Goal: Task Accomplishment & Management: Use online tool/utility

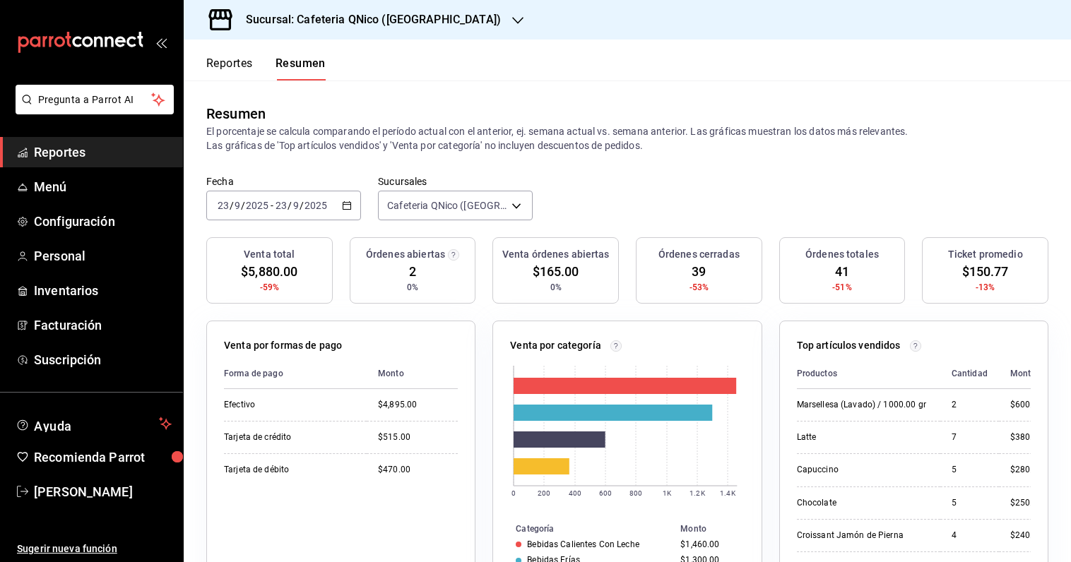
click at [347, 208] on icon "button" at bounding box center [347, 206] width 10 height 10
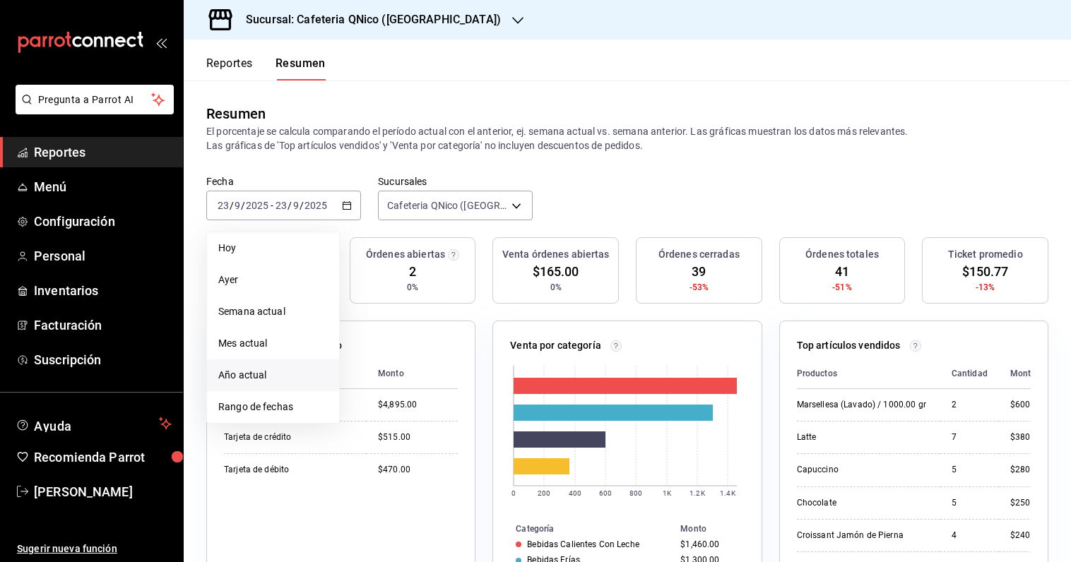
click at [266, 371] on span "Año actual" at bounding box center [272, 375] width 109 height 15
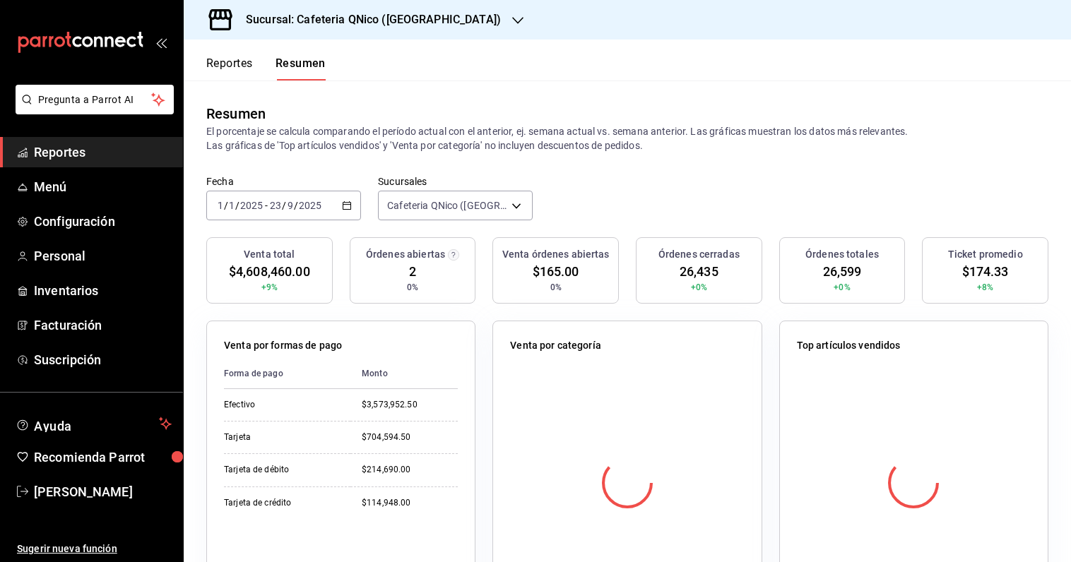
click at [348, 212] on div "[DATE] [DATE] - [DATE] [DATE]" at bounding box center [283, 206] width 155 height 30
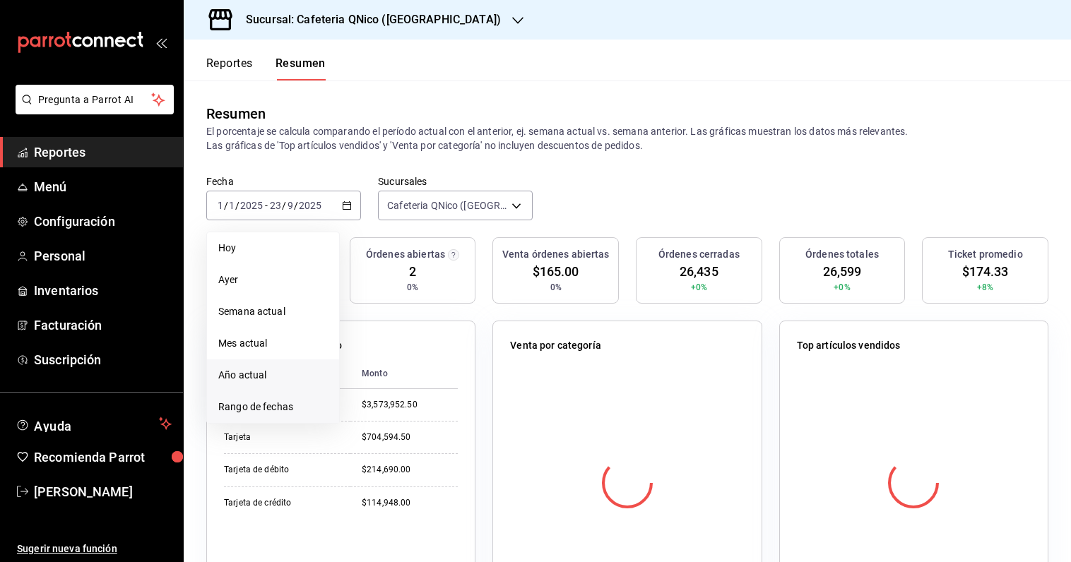
click at [277, 408] on span "Rango de fechas" at bounding box center [272, 407] width 109 height 15
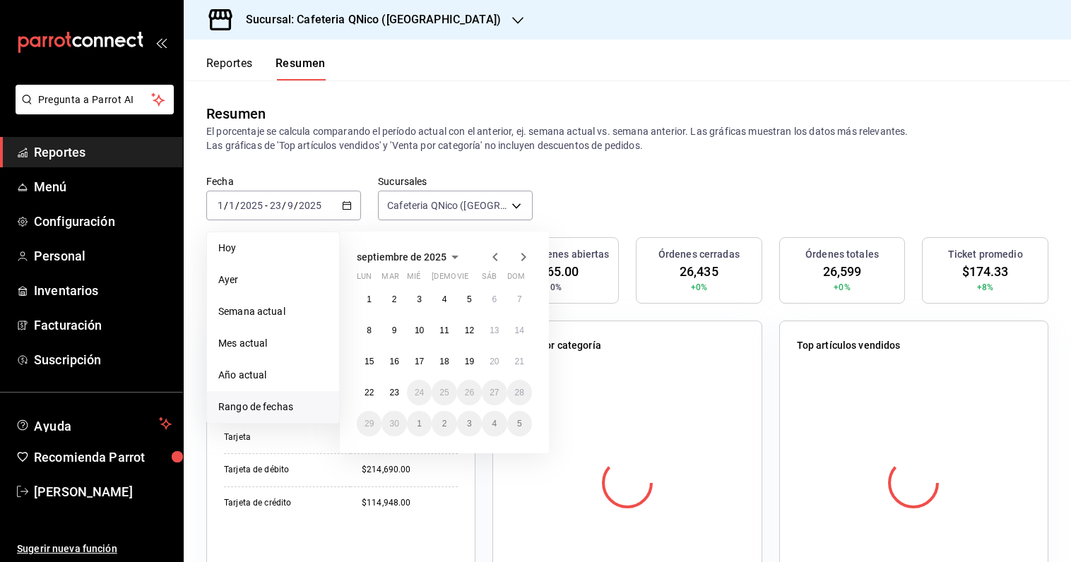
click at [592, 195] on div "Fecha [DATE] [DATE] - [DATE] [DATE] [DATE] [DATE] Semana actual Mes actual Año …" at bounding box center [627, 206] width 887 height 62
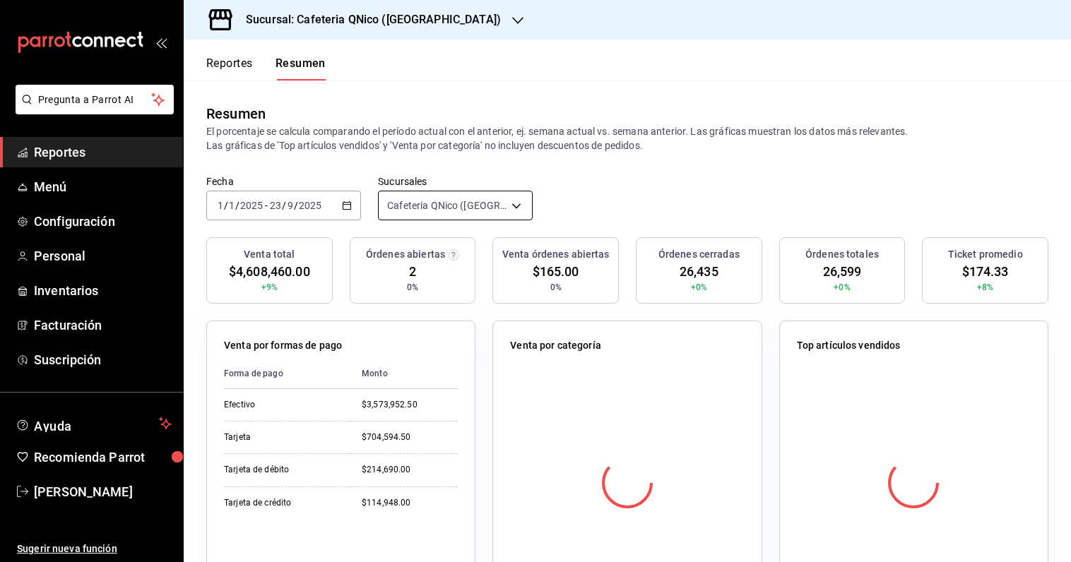
click at [514, 205] on body "Pregunta a Parrot AI Reportes Menú Configuración Personal Inventarios Facturaci…" at bounding box center [535, 281] width 1071 height 562
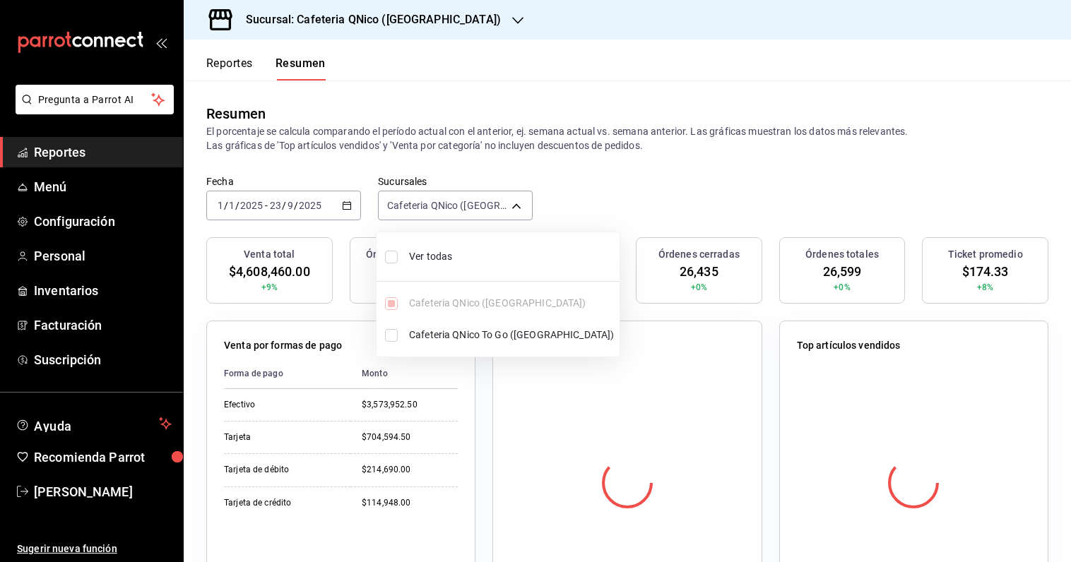
click at [347, 207] on div at bounding box center [535, 281] width 1071 height 562
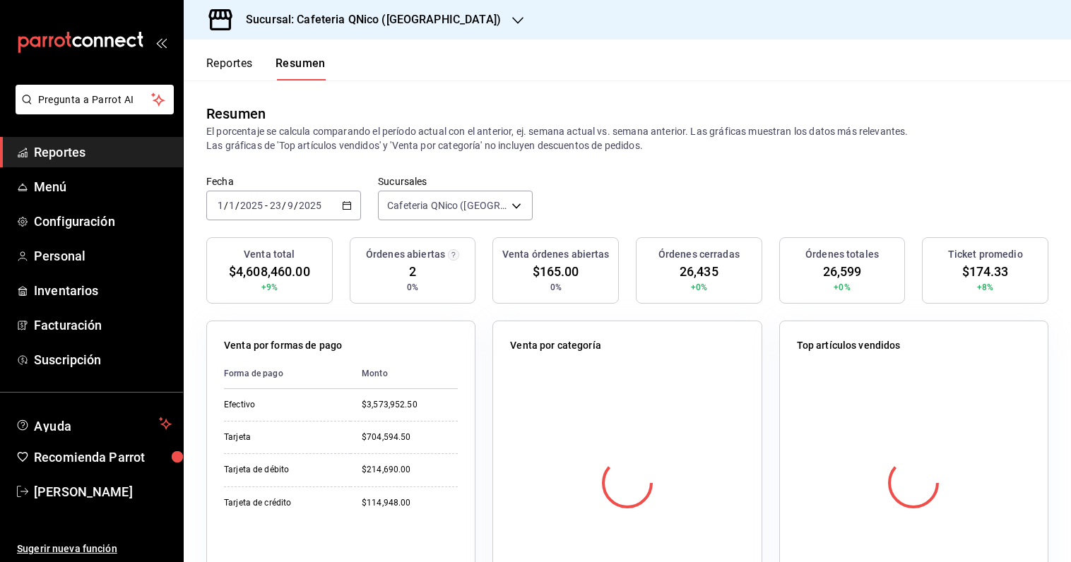
click at [340, 207] on div "[DATE] [DATE] - [DATE] [DATE]" at bounding box center [283, 206] width 155 height 30
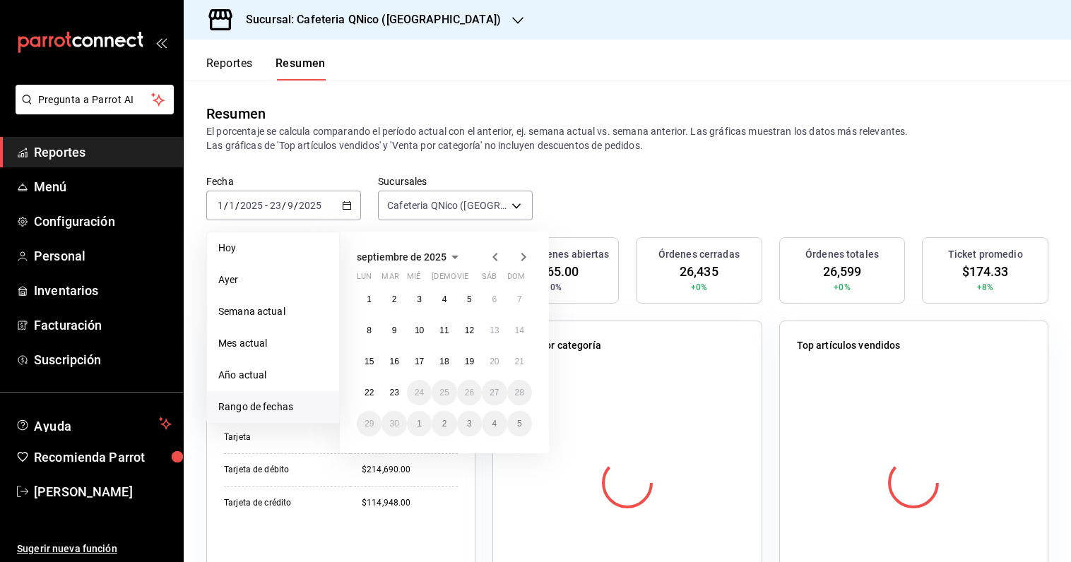
click at [451, 259] on icon "button" at bounding box center [454, 257] width 17 height 17
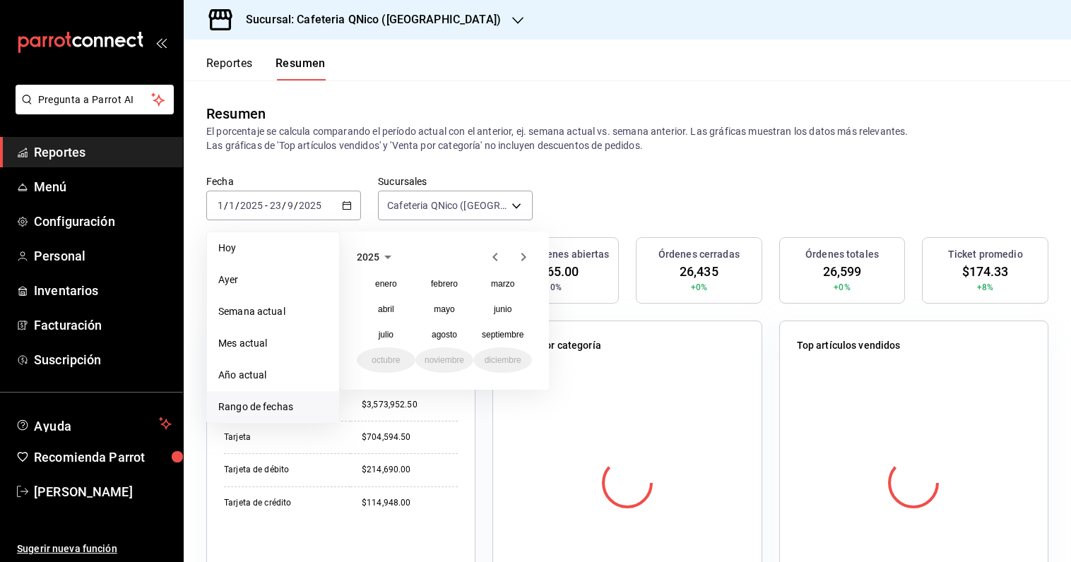
click at [491, 261] on icon "button" at bounding box center [495, 257] width 17 height 17
click at [494, 258] on icon "button" at bounding box center [494, 257] width 5 height 8
click at [530, 258] on icon "button" at bounding box center [523, 257] width 17 height 17
click at [525, 257] on icon "button" at bounding box center [523, 257] width 5 height 8
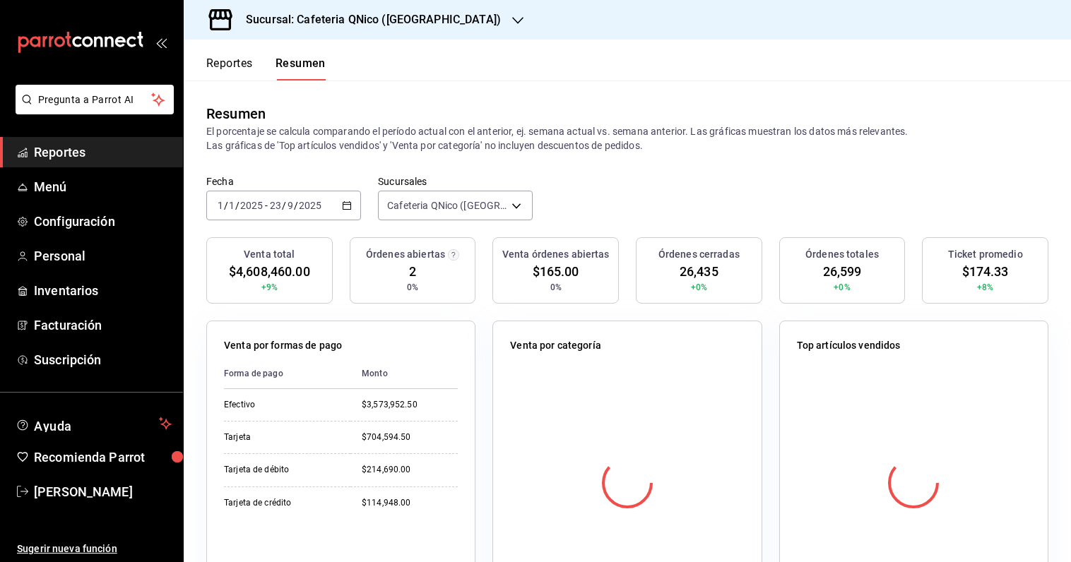
click at [571, 184] on div "Fecha [DATE] [DATE] - [DATE] [DATE] Sucursales Cafeteria QNico ([GEOGRAPHIC_DAT…" at bounding box center [627, 206] width 887 height 62
click at [350, 203] on icon "button" at bounding box center [347, 206] width 10 height 10
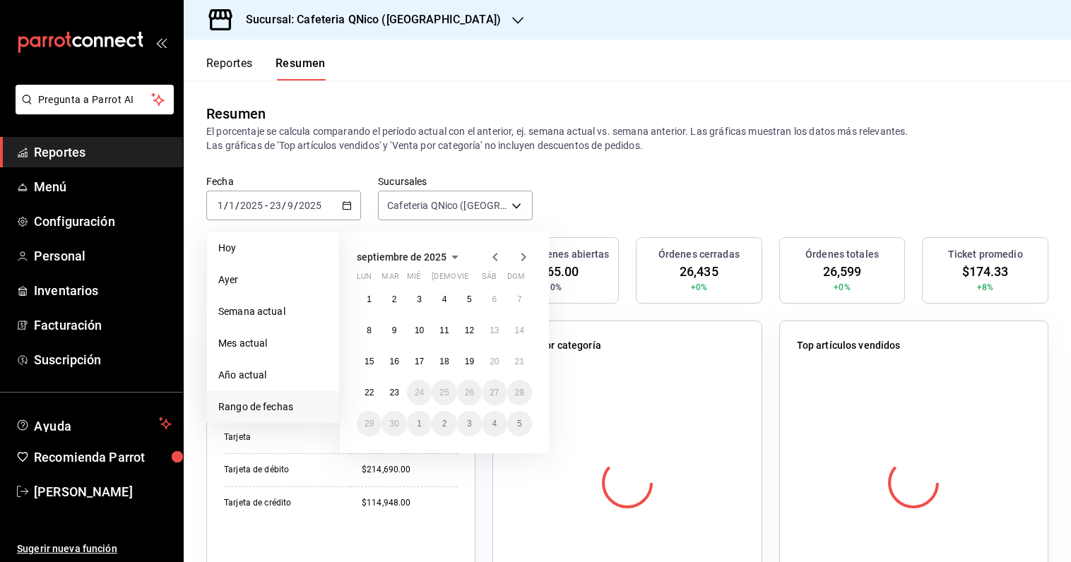
click at [450, 257] on icon "button" at bounding box center [454, 257] width 17 height 17
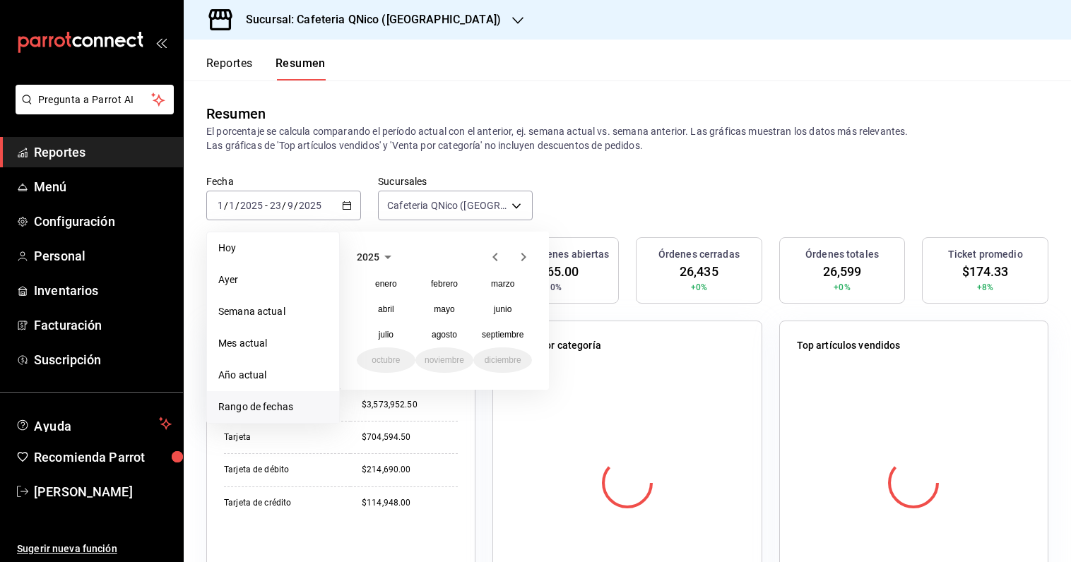
click at [493, 256] on icon "button" at bounding box center [495, 257] width 17 height 17
click at [386, 285] on abbr "enero" at bounding box center [386, 284] width 22 height 10
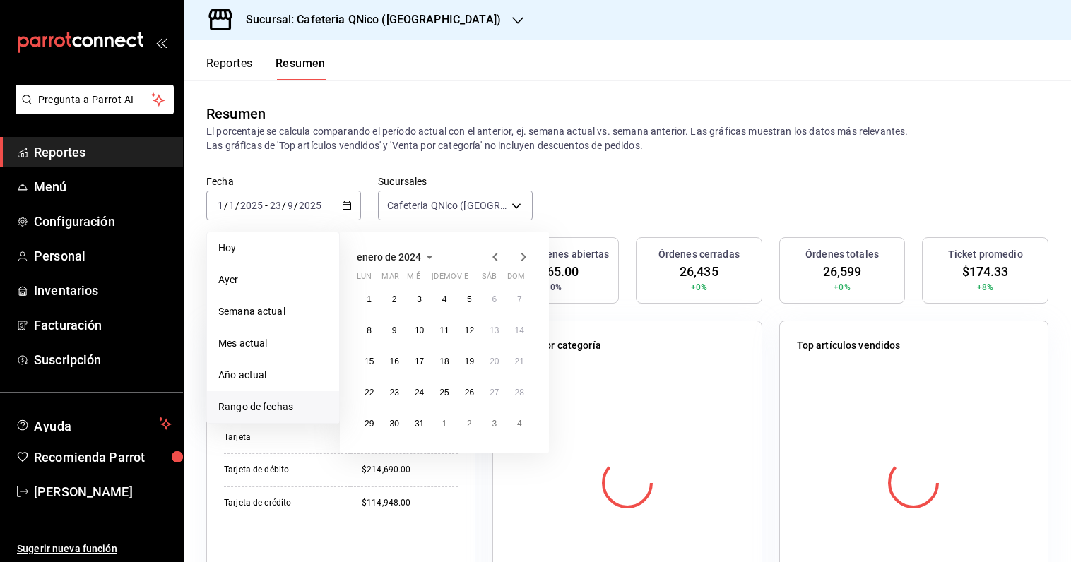
click at [432, 256] on icon "button" at bounding box center [429, 258] width 7 height 4
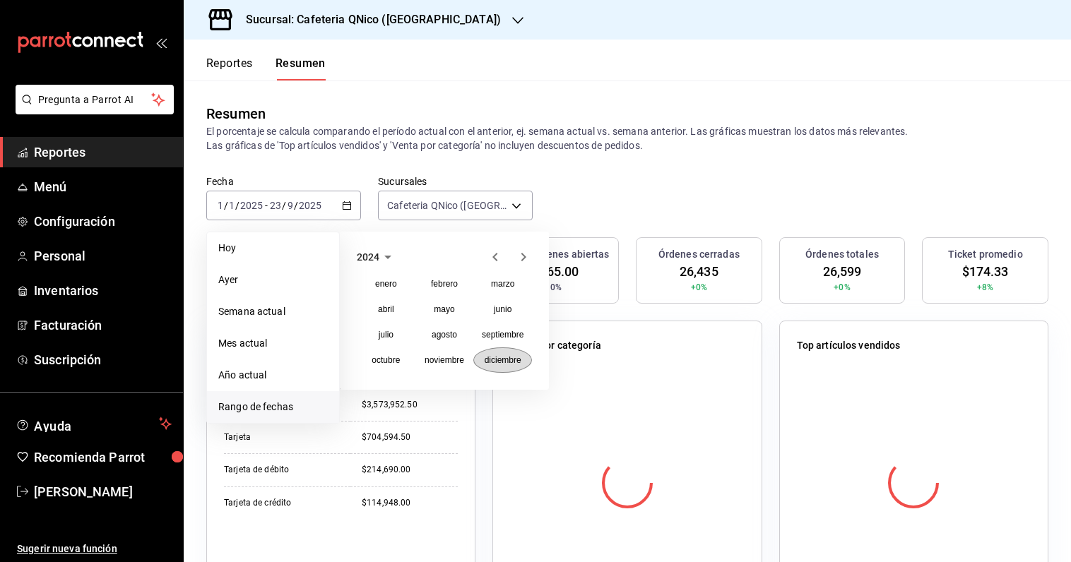
click at [507, 364] on abbr "diciembre" at bounding box center [502, 360] width 37 height 10
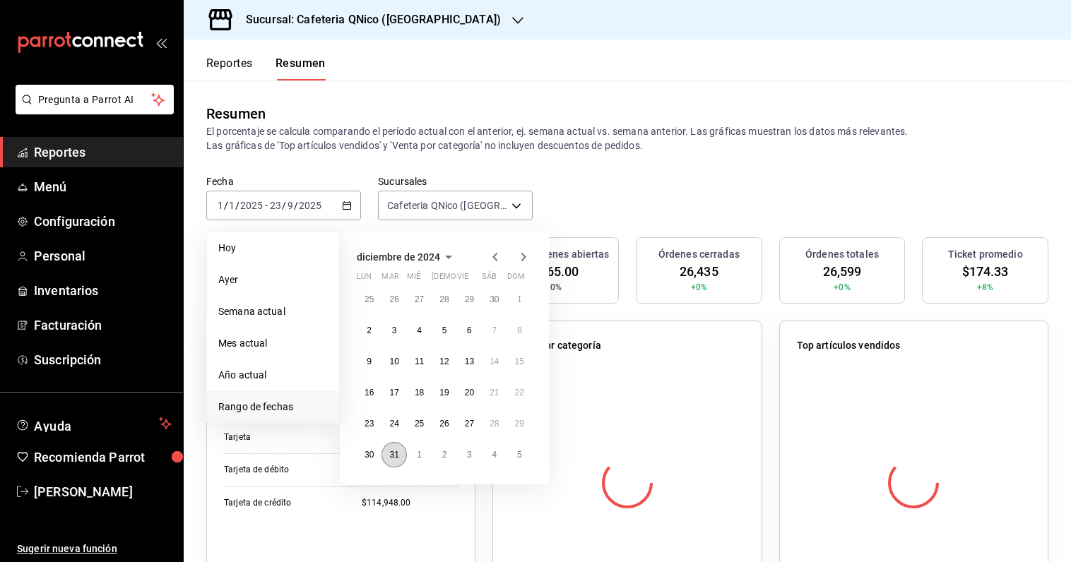
click at [391, 460] on button "31" at bounding box center [393, 454] width 25 height 25
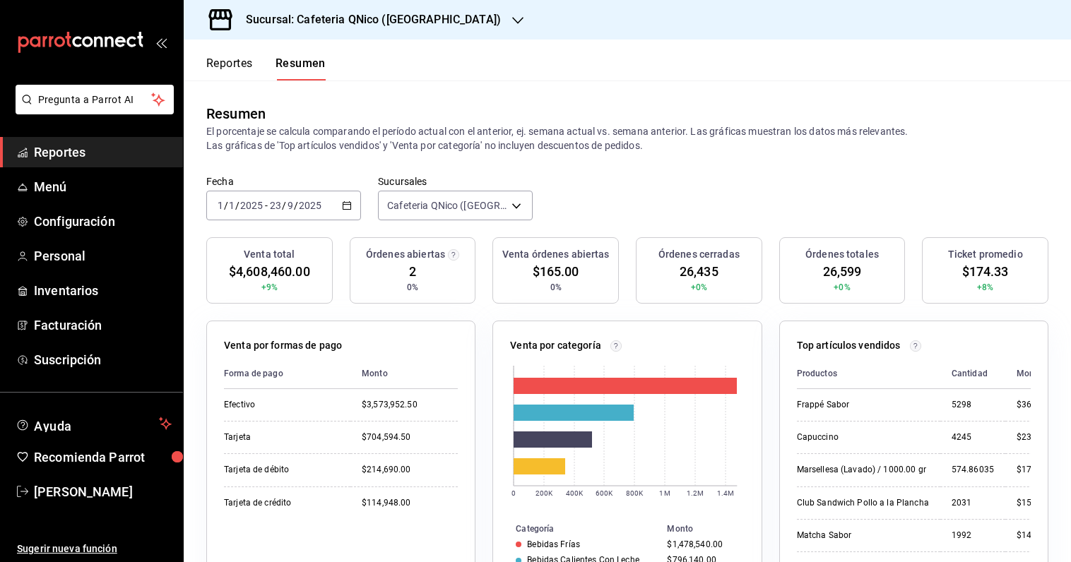
click at [343, 206] on icon "button" at bounding box center [347, 206] width 10 height 10
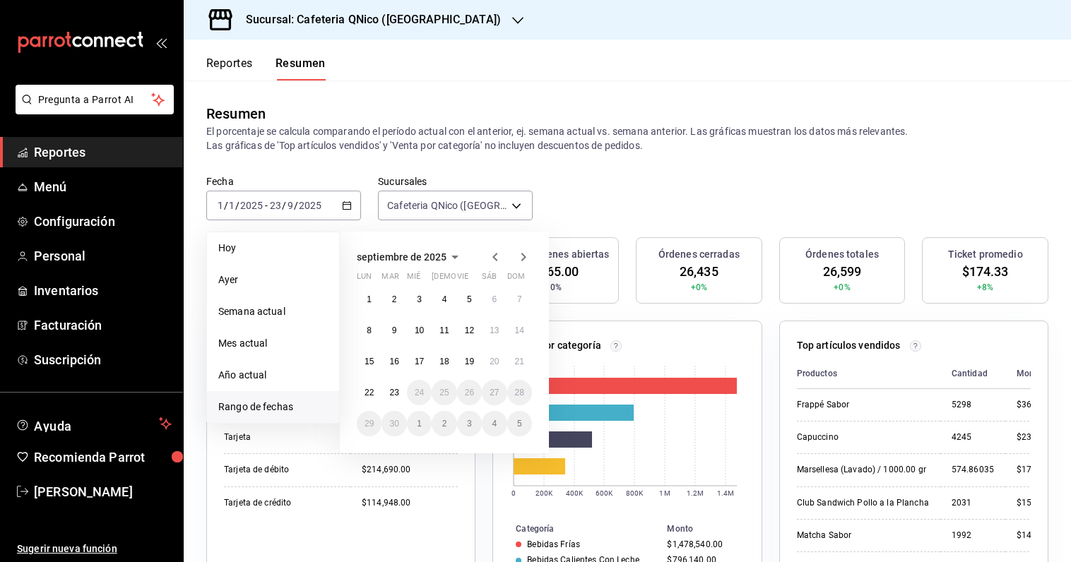
click at [439, 257] on span "septiembre de 2025" at bounding box center [402, 256] width 90 height 11
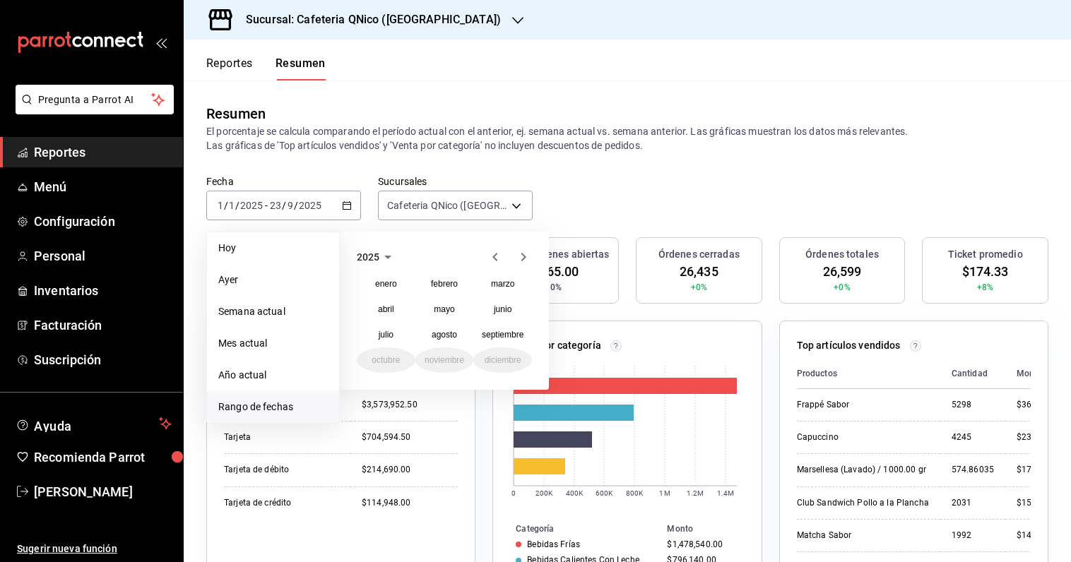
click at [383, 256] on icon "button" at bounding box center [387, 257] width 17 height 17
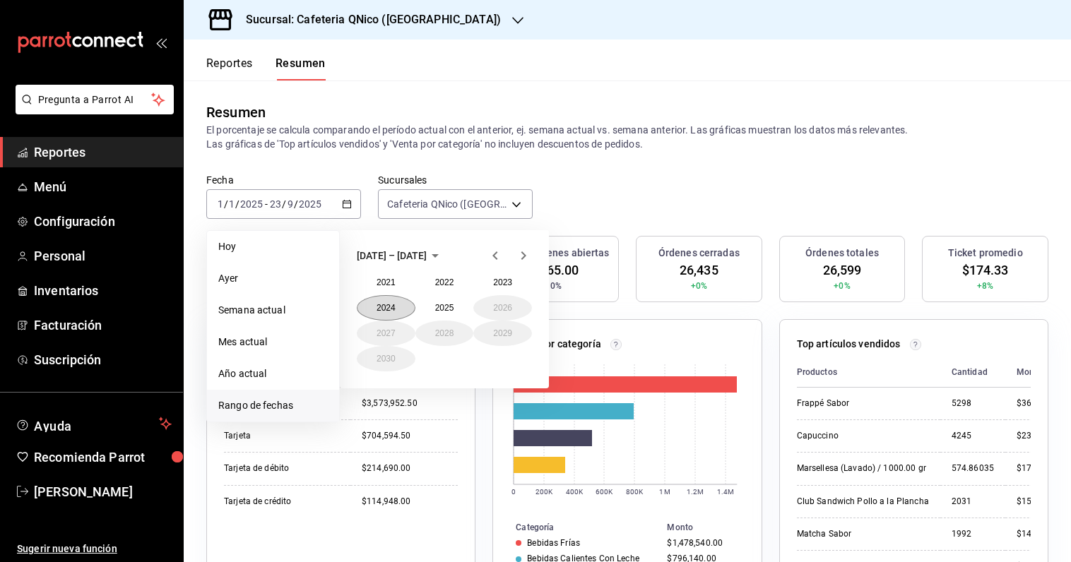
click at [404, 310] on button "2024" at bounding box center [386, 307] width 59 height 25
click at [396, 285] on abbr "enero" at bounding box center [386, 283] width 22 height 10
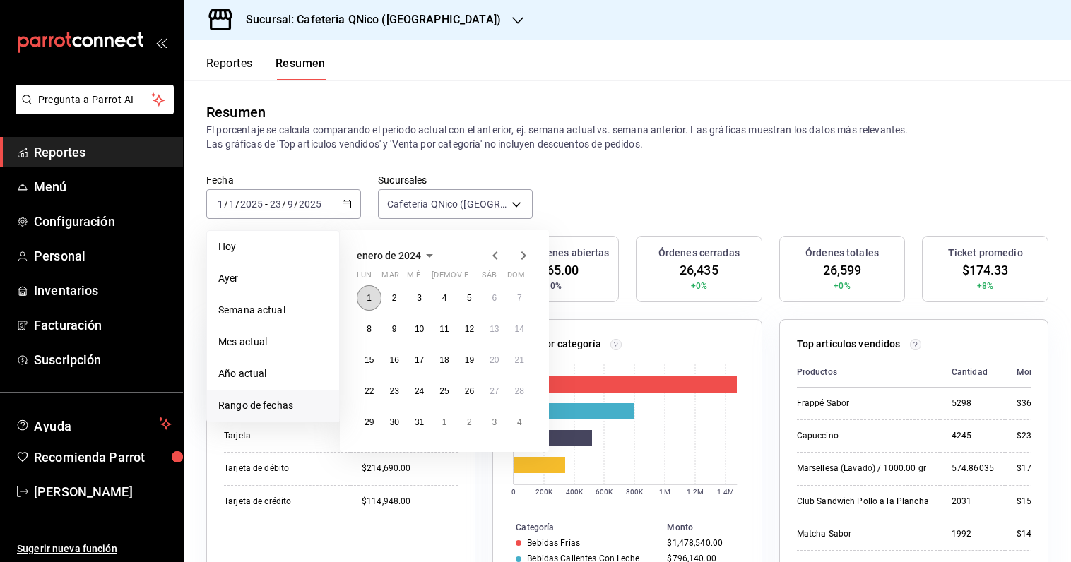
click at [368, 299] on abbr "1" at bounding box center [369, 298] width 5 height 10
click at [374, 294] on button "1" at bounding box center [369, 297] width 25 height 25
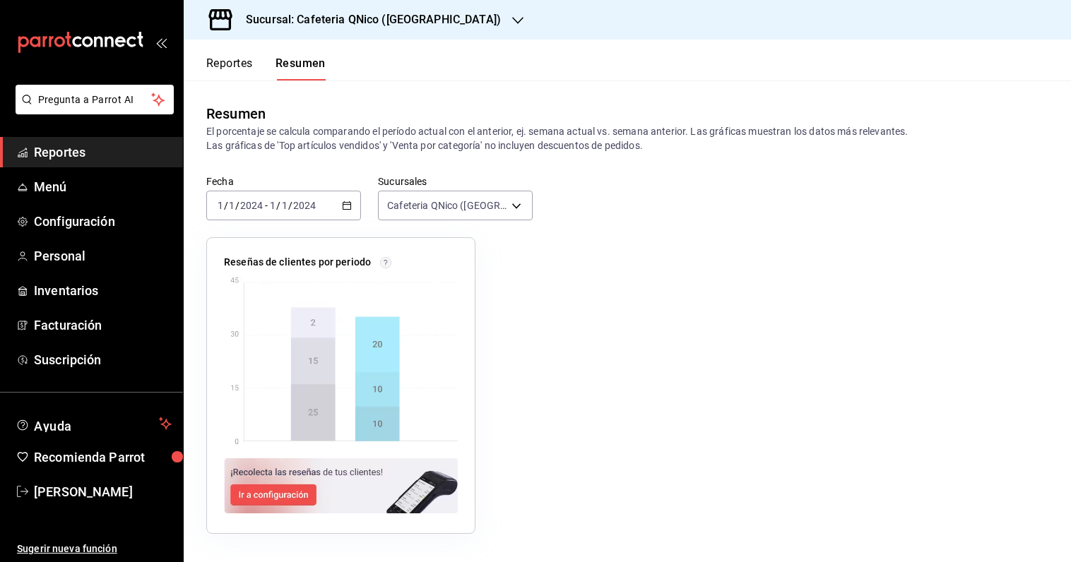
scroll to position [0, 0]
click at [347, 203] on icon "button" at bounding box center [347, 206] width 10 height 10
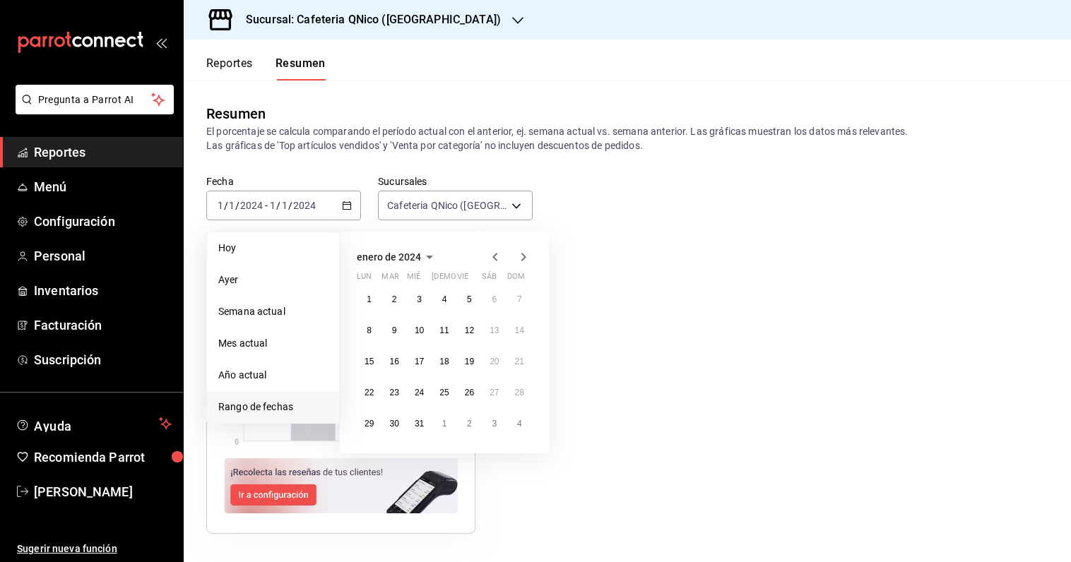
click at [429, 256] on icon "button" at bounding box center [429, 258] width 7 height 4
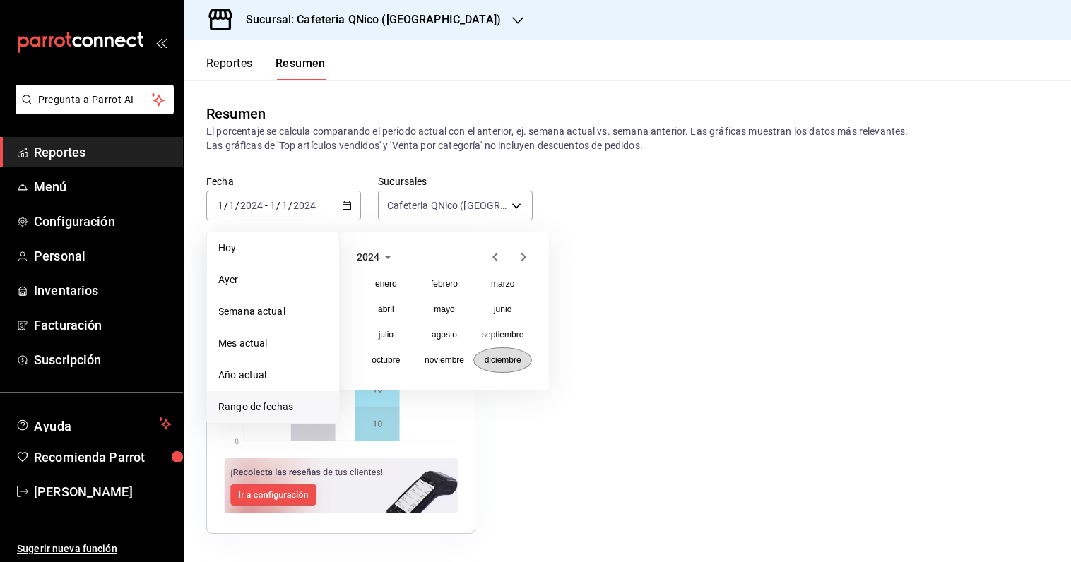
click at [504, 362] on abbr "diciembre" at bounding box center [502, 360] width 37 height 10
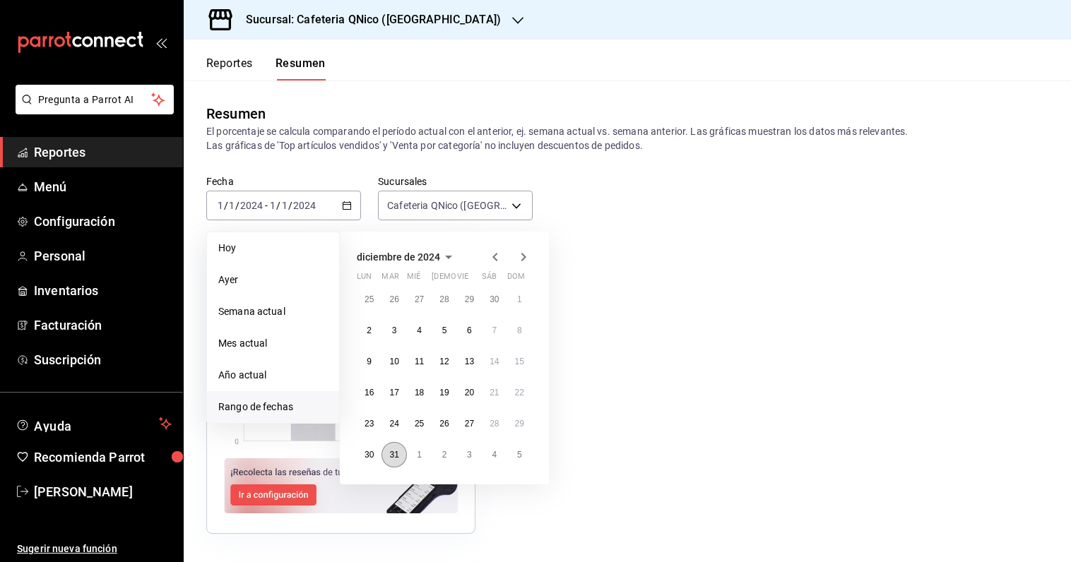
click at [397, 447] on button "31" at bounding box center [393, 454] width 25 height 25
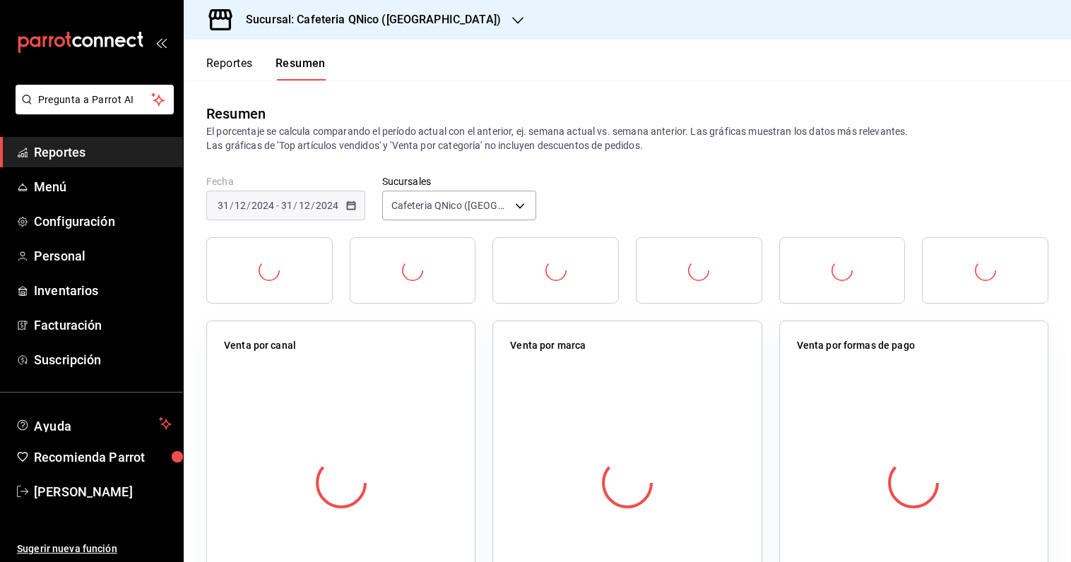
click at [397, 447] on div at bounding box center [341, 483] width 234 height 249
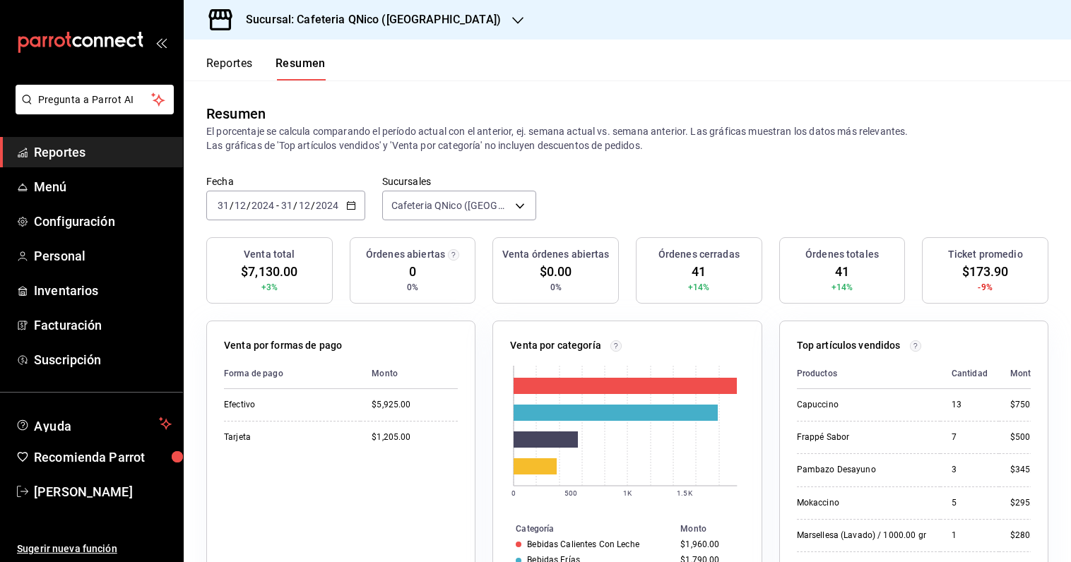
click at [346, 202] on icon "button" at bounding box center [351, 206] width 10 height 10
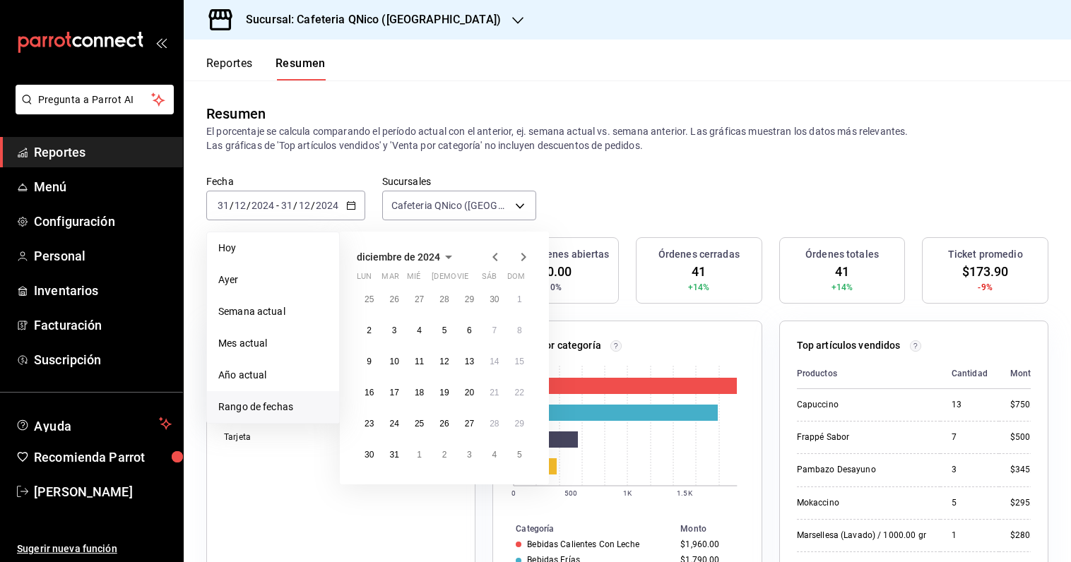
click at [434, 257] on span "diciembre de 2024" at bounding box center [398, 256] width 83 height 11
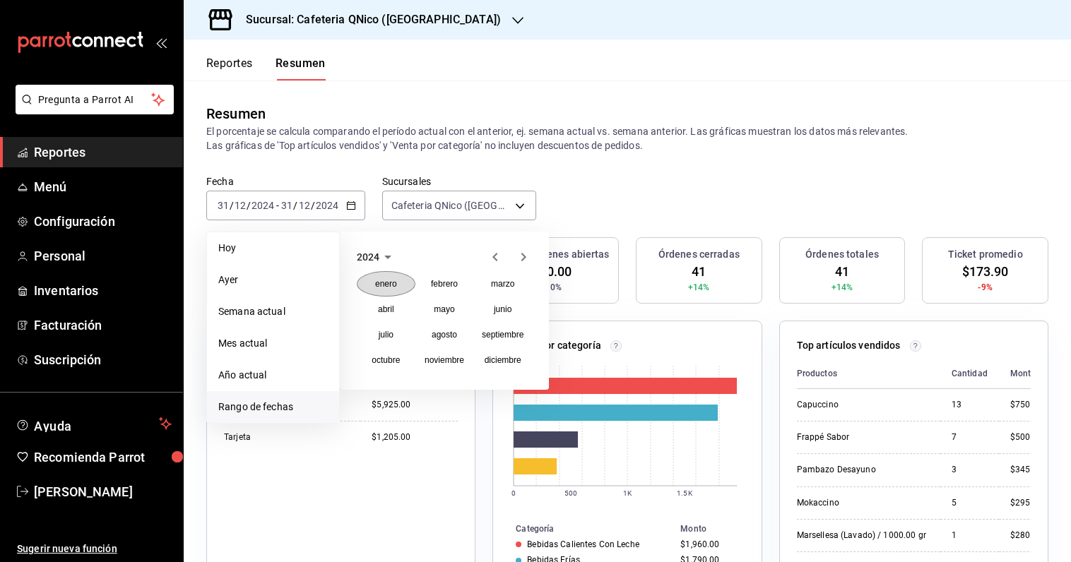
click at [388, 278] on button "enero" at bounding box center [386, 283] width 59 height 25
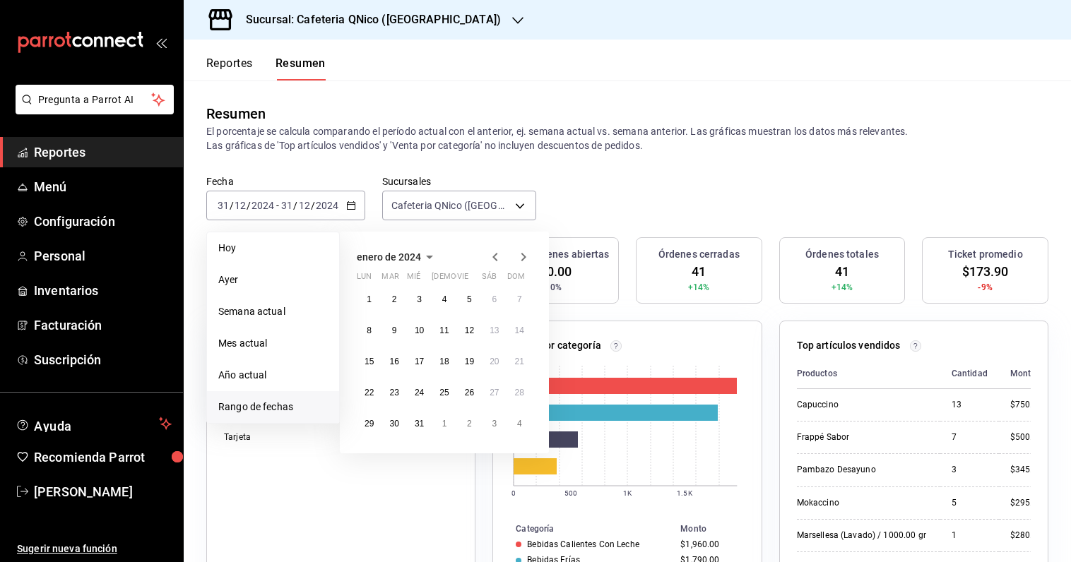
click at [423, 255] on icon "button" at bounding box center [429, 257] width 17 height 17
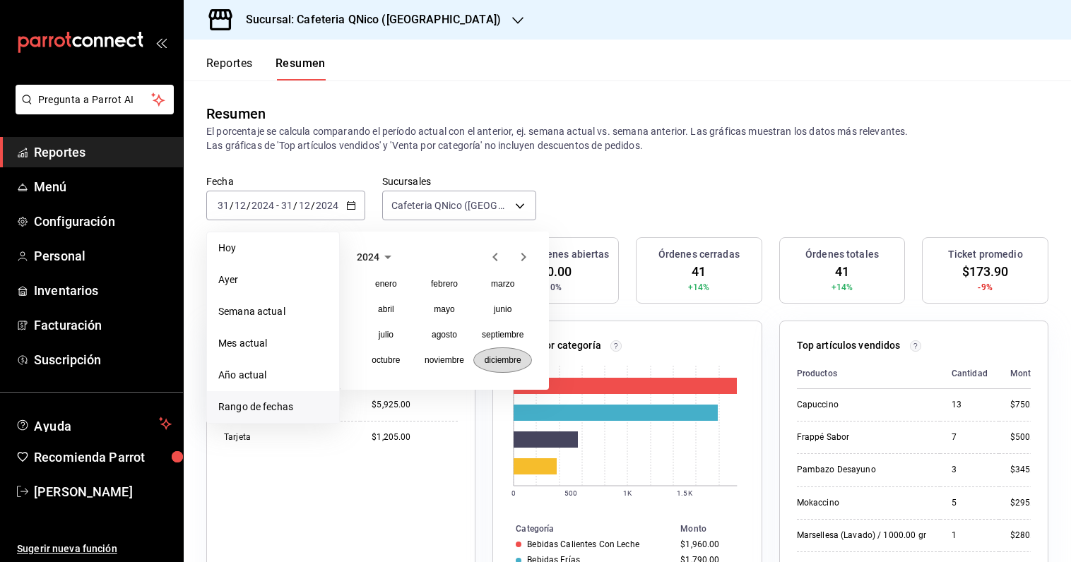
click at [511, 357] on abbr "diciembre" at bounding box center [502, 360] width 37 height 10
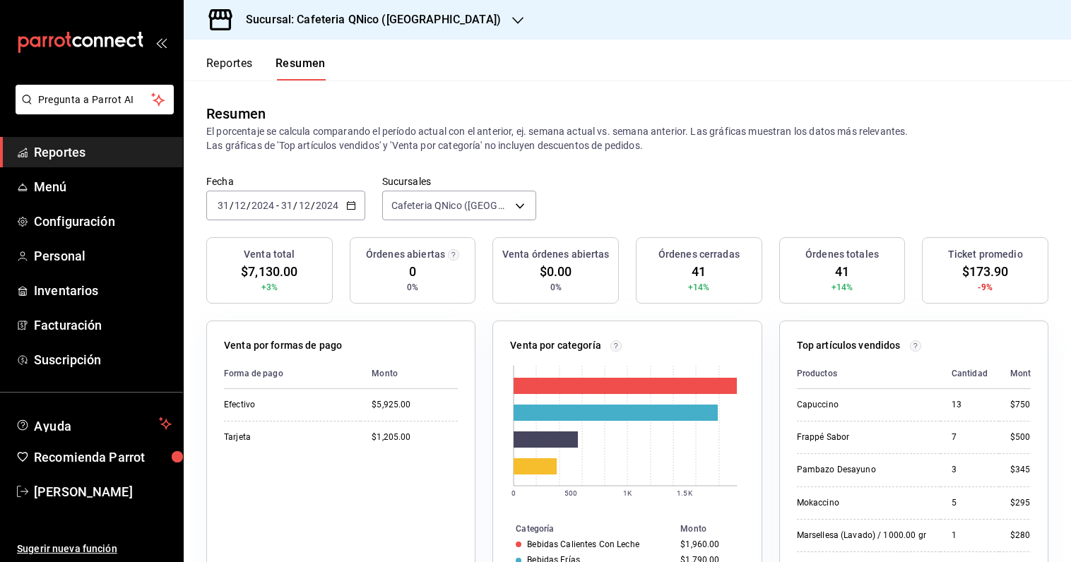
click at [609, 195] on div "Fecha [DATE] [DATE] - [DATE] [DATE] Sucursales Cafeteria QNico ([GEOGRAPHIC_DAT…" at bounding box center [627, 206] width 887 height 62
click at [347, 213] on div "[DATE] [DATE] - [DATE] [DATE]" at bounding box center [285, 206] width 159 height 30
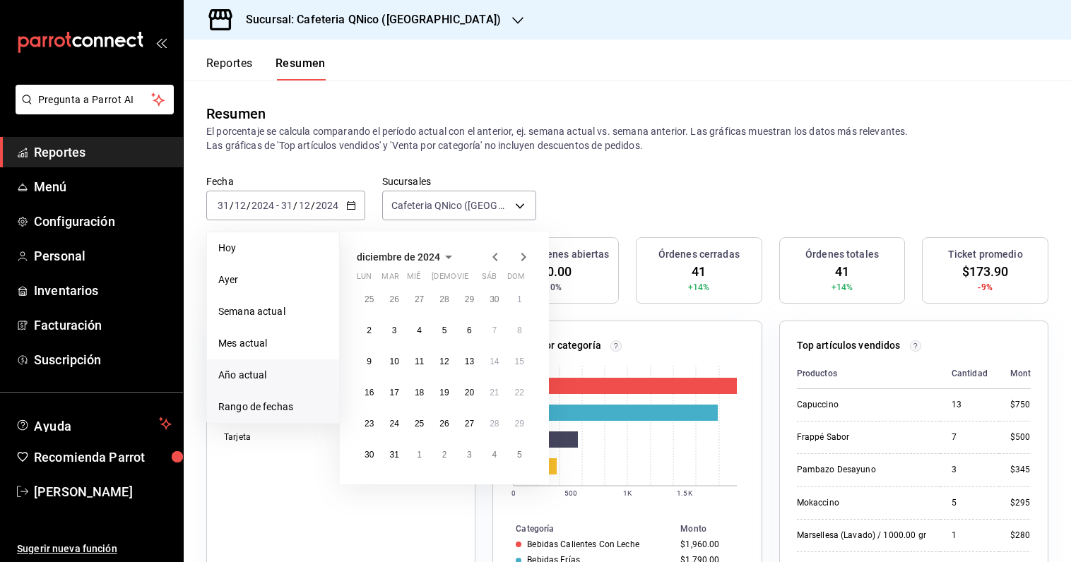
click at [238, 379] on span "Año actual" at bounding box center [272, 375] width 109 height 15
